Goal: Task Accomplishment & Management: Manage account settings

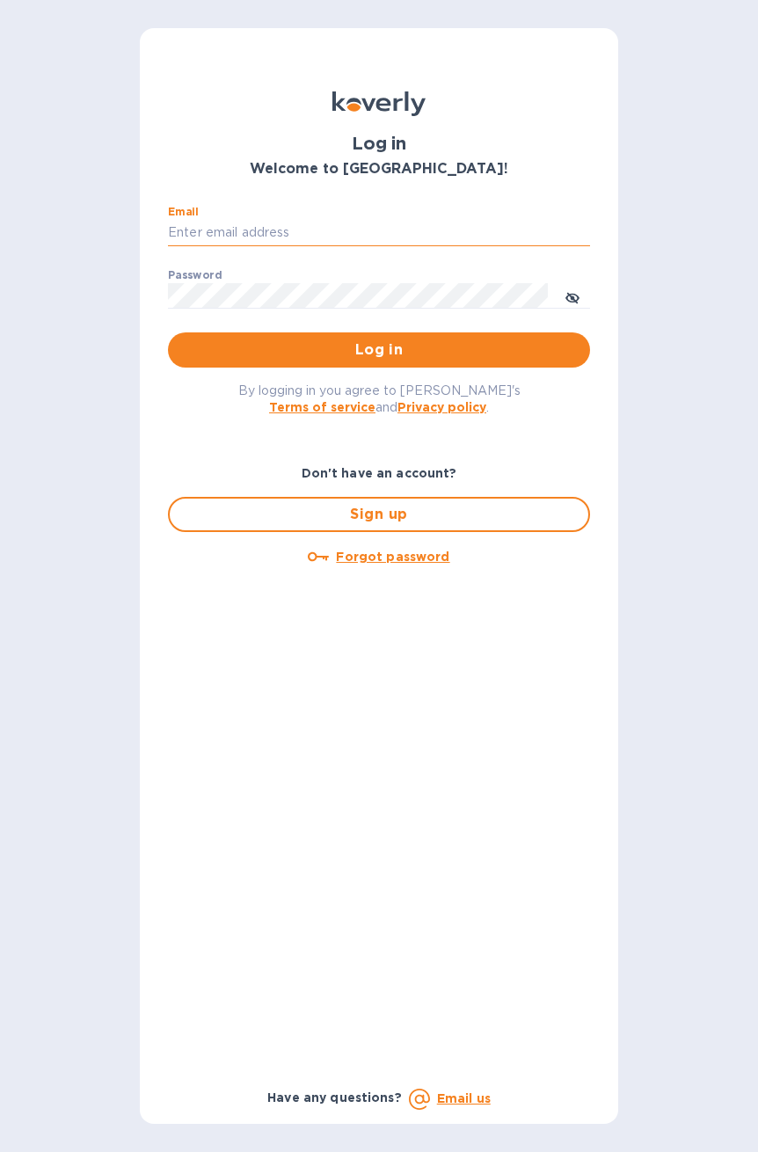
click at [408, 237] on input "Email" at bounding box center [379, 233] width 422 height 26
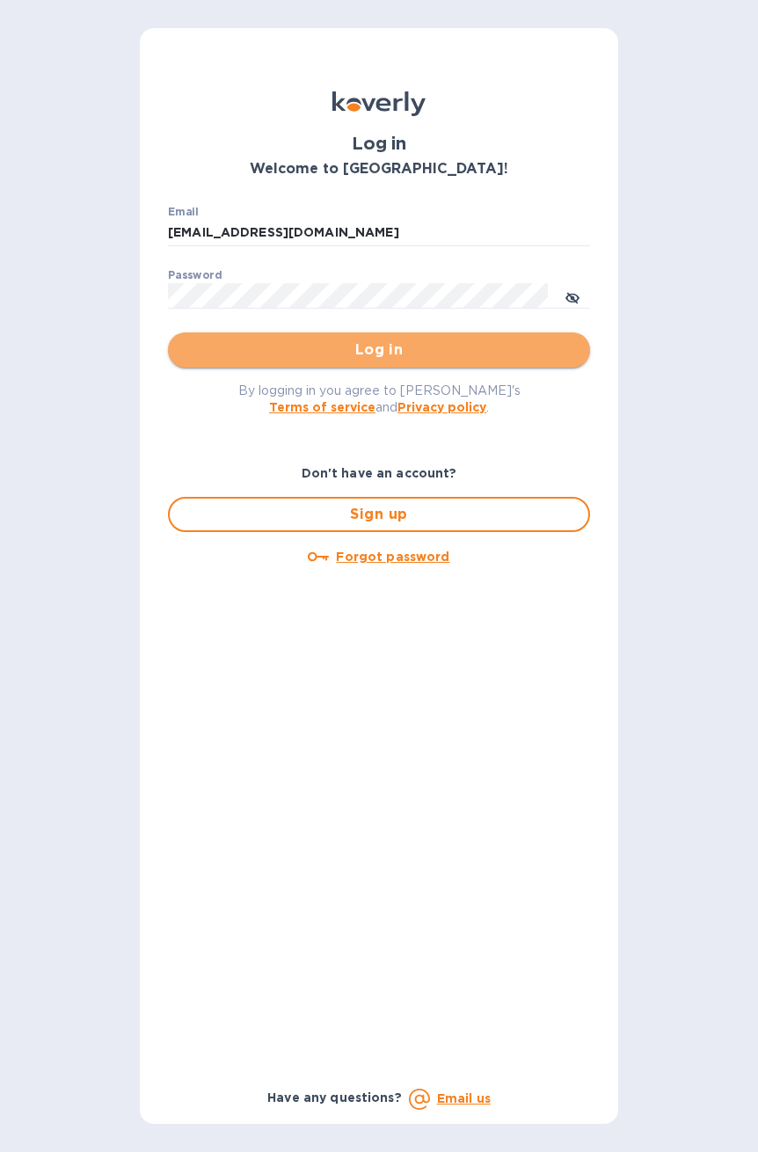
click at [293, 345] on span "Log in" at bounding box center [379, 349] width 394 height 21
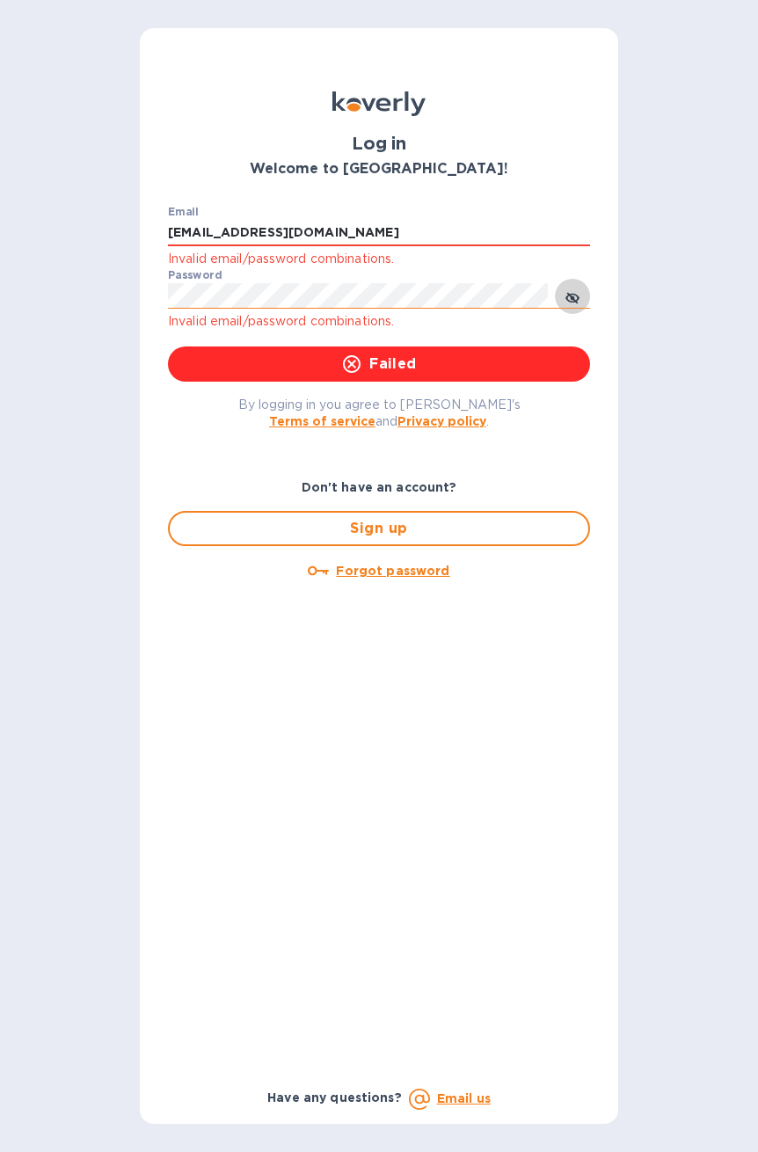
click at [573, 296] on icon "toggle password visibility" at bounding box center [573, 298] width 4 height 4
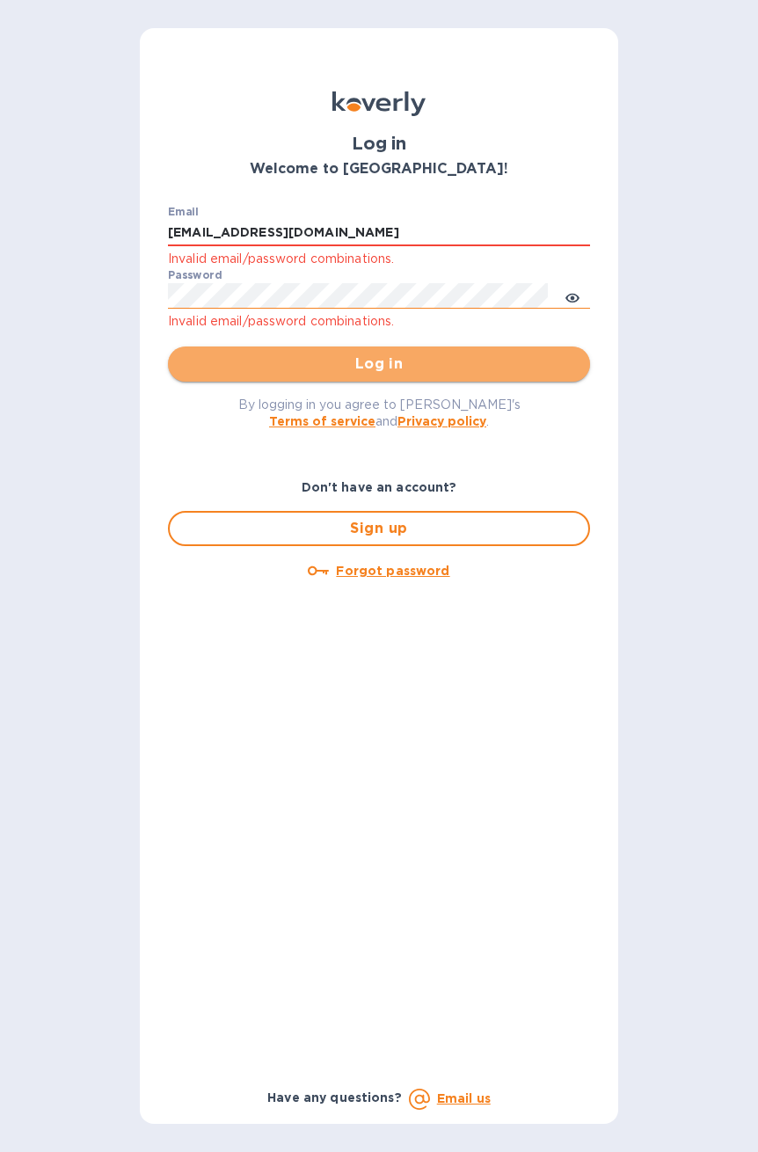
click at [348, 352] on button "Log in" at bounding box center [379, 364] width 422 height 35
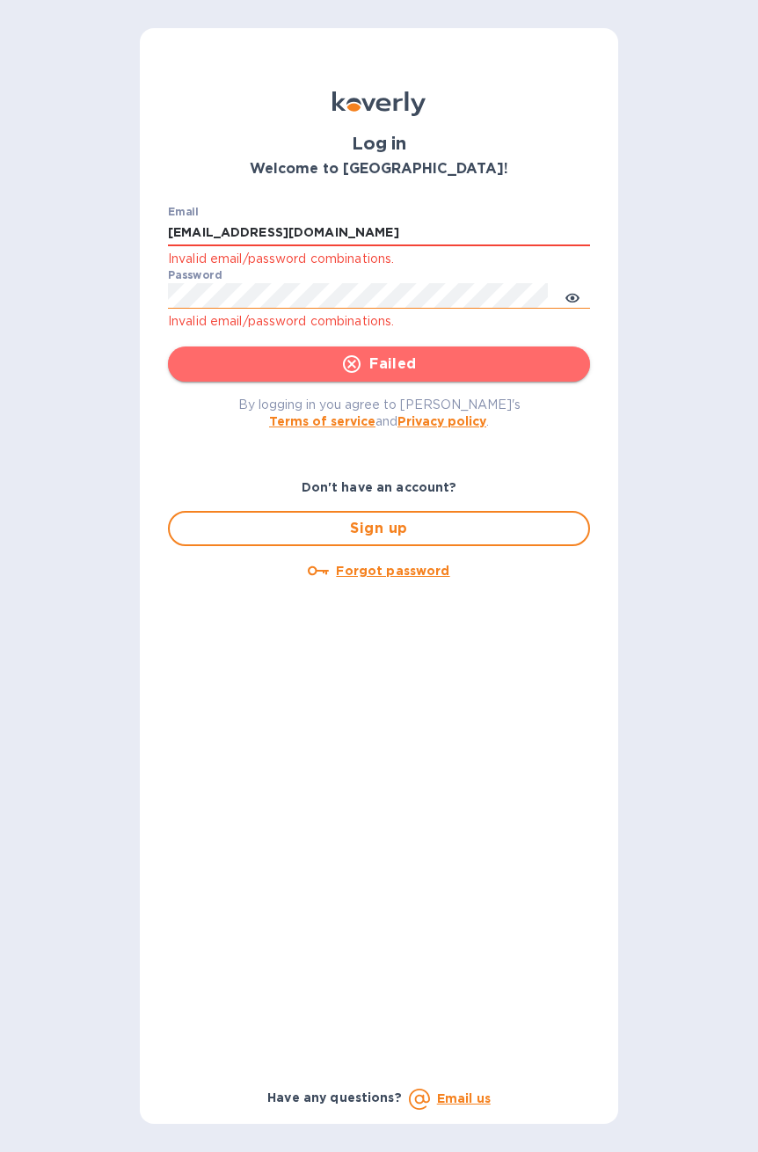
click at [368, 364] on span "Failed" at bounding box center [379, 364] width 394 height 21
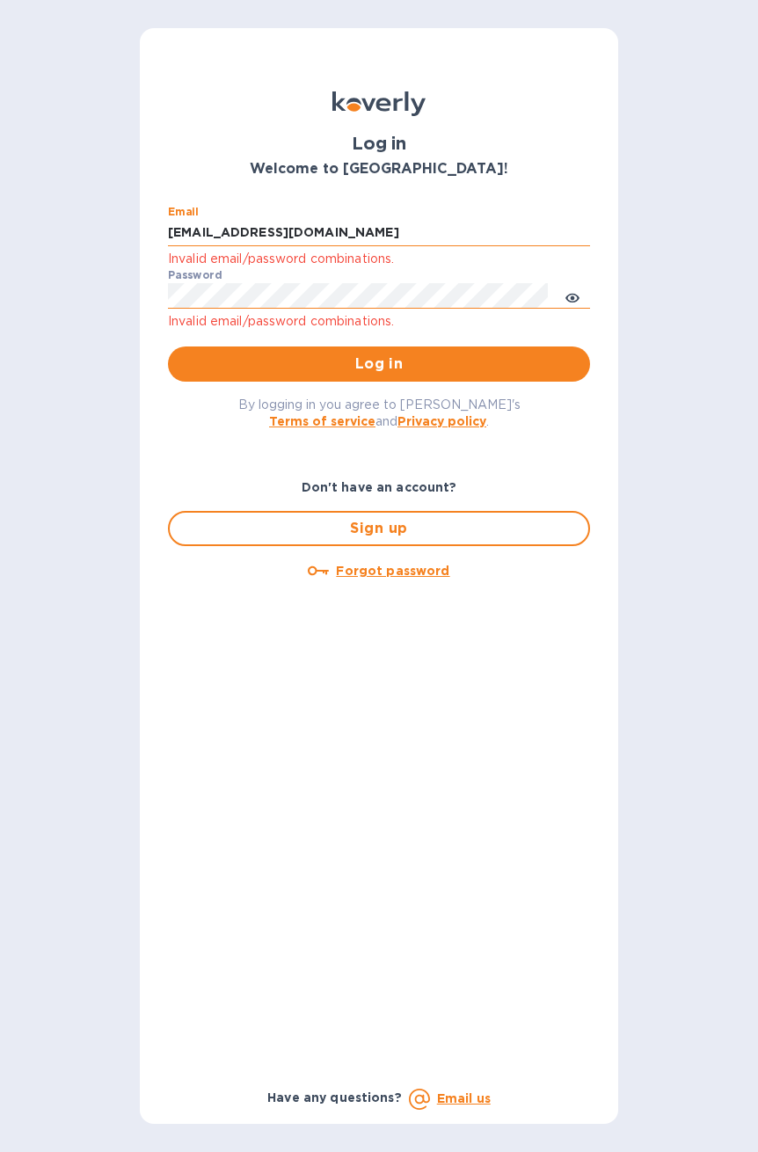
drag, startPoint x: 313, startPoint y: 234, endPoint x: 304, endPoint y: 235, distance: 8.8
click at [304, 235] on input "Info@ecotrans.nyc" at bounding box center [379, 233] width 422 height 26
drag, startPoint x: 195, startPoint y: 226, endPoint x: 139, endPoint y: 225, distance: 56.3
click at [144, 226] on div "Log in Welcome to Koverly! Email Info@ecotrans.nyc Invalid email/password combi…" at bounding box center [379, 576] width 478 height 1096
type input "saul@ecotrans.nyc"
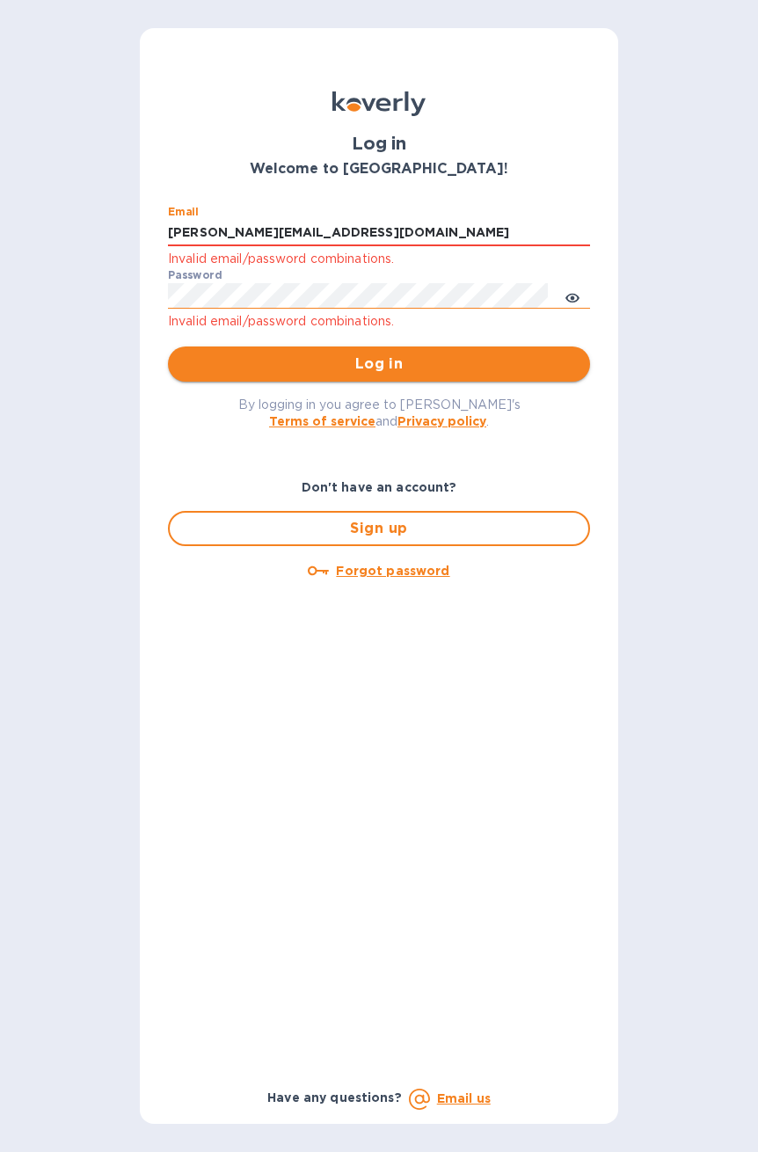
click at [468, 350] on button "Log in" at bounding box center [379, 364] width 422 height 35
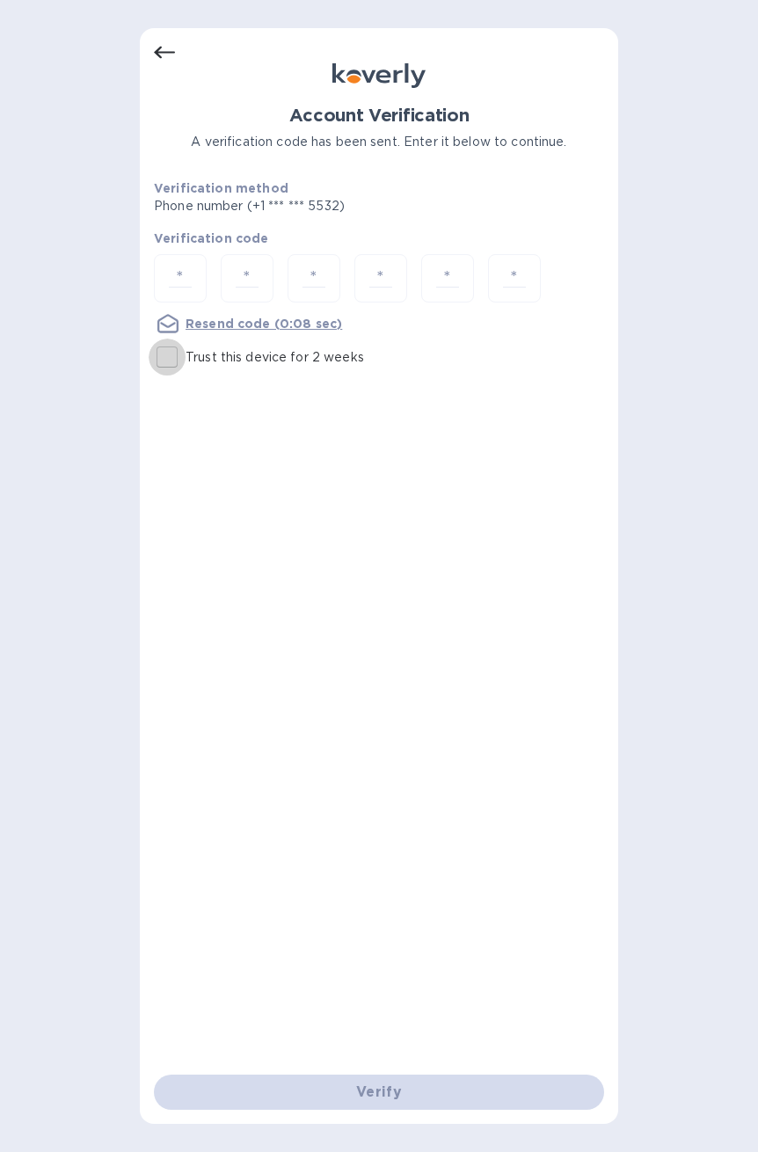
click at [171, 360] on input "Trust this device for 2 weeks" at bounding box center [167, 357] width 37 height 37
checkbox input "true"
click at [181, 275] on input "number" at bounding box center [180, 278] width 37 height 33
type input "6"
type input "8"
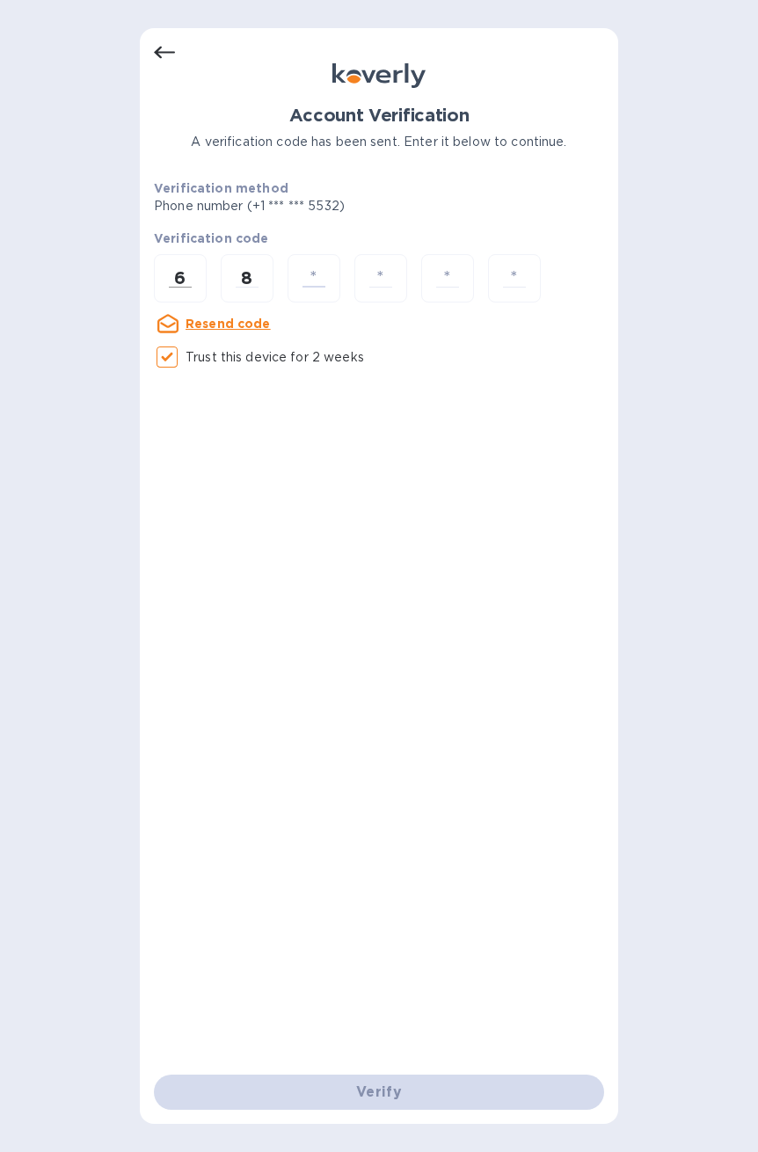
type input "1"
type input "7"
type input "3"
type input "1"
